Goal: Task Accomplishment & Management: Complete application form

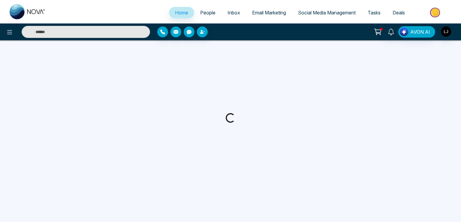
select select "*"
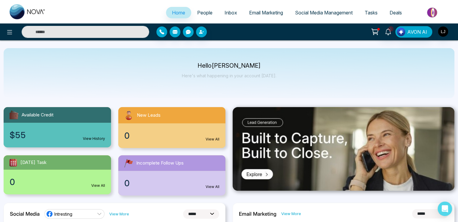
click at [210, 14] on link "People" at bounding box center [204, 12] width 27 height 11
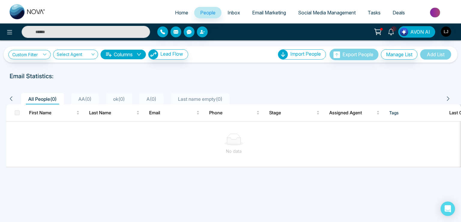
click at [261, 16] on link "Email Marketing" at bounding box center [269, 12] width 46 height 11
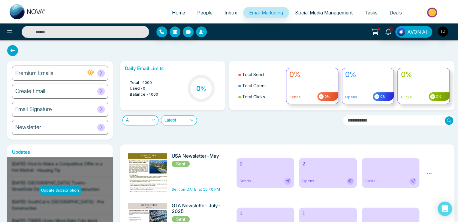
click at [199, 29] on button "button" at bounding box center [201, 31] width 11 height 11
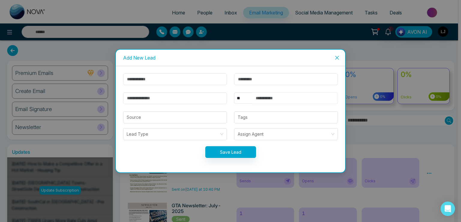
click at [264, 98] on input "text" at bounding box center [295, 98] width 86 height 12
type input "**********"
drag, startPoint x: 283, startPoint y: 99, endPoint x: 237, endPoint y: 97, distance: 45.7
click at [237, 97] on div "**********" at bounding box center [286, 98] width 104 height 12
click at [337, 56] on icon "close" at bounding box center [337, 57] width 5 height 5
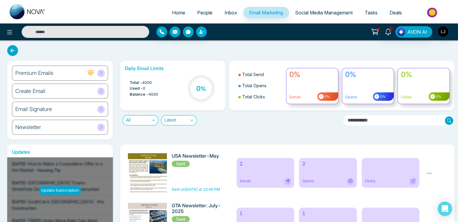
click at [197, 14] on span "People" at bounding box center [204, 13] width 15 height 6
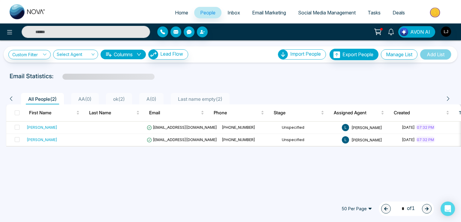
click at [175, 12] on span "Home" at bounding box center [181, 13] width 13 height 6
select select "*"
